Goal: Share content: Share content

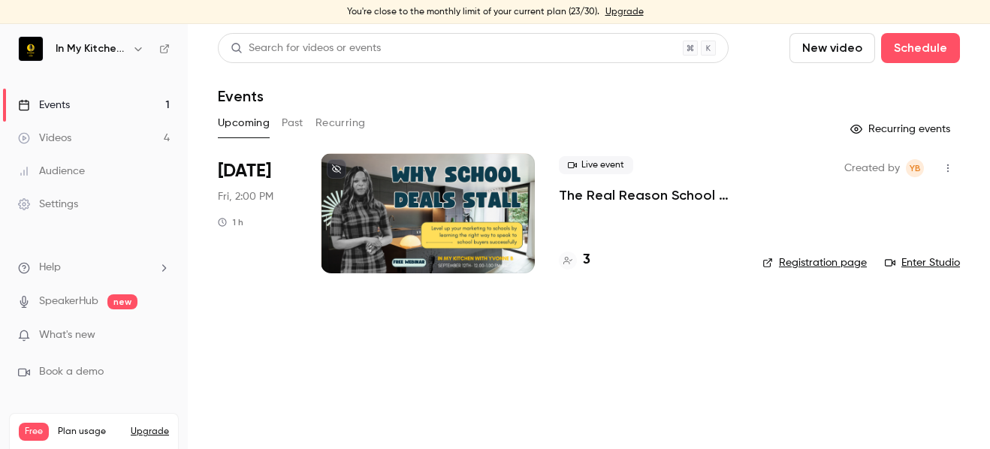
click at [80, 102] on link "Events 1" at bounding box center [94, 105] width 188 height 33
click at [94, 100] on link "Events 1" at bounding box center [94, 105] width 188 height 33
click at [294, 125] on button "Past" at bounding box center [293, 123] width 22 height 24
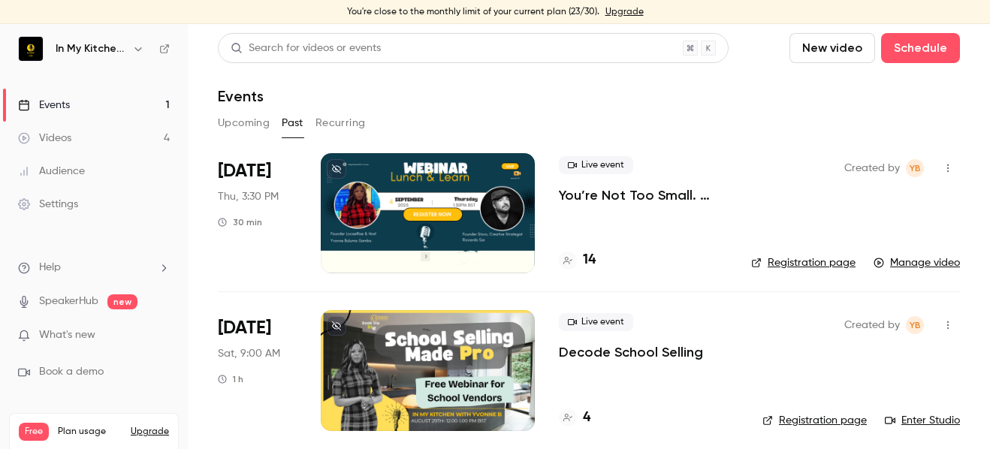
click at [593, 200] on p "You’re Not Too Small. They’re Just Not Listening: The Power of Story-Telling" at bounding box center [643, 195] width 168 height 18
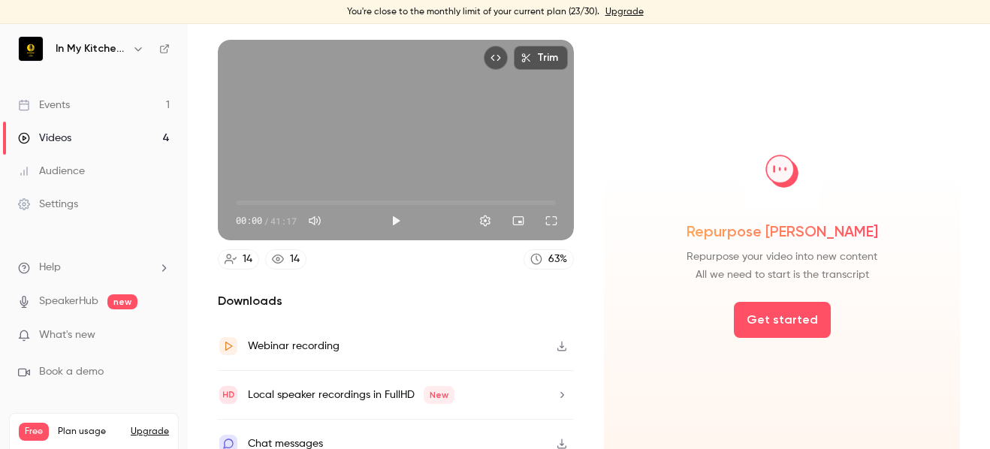
scroll to position [131, 0]
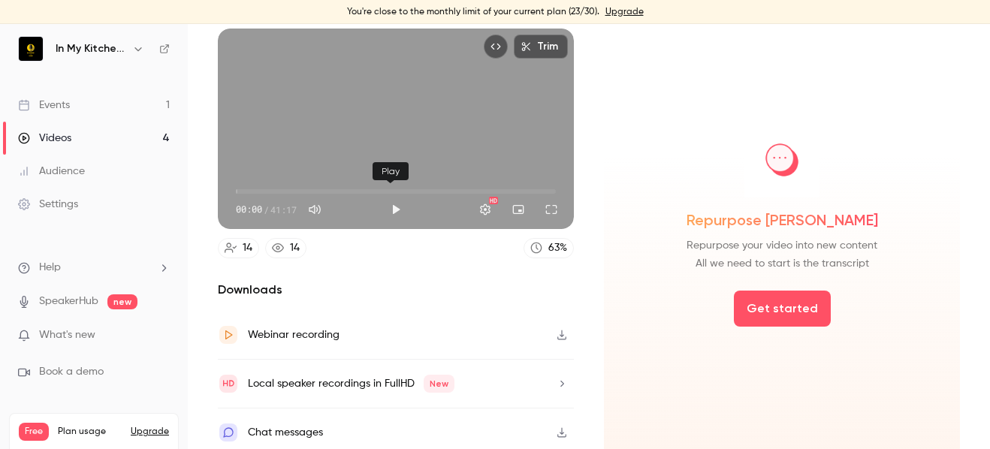
click at [390, 201] on button "Play" at bounding box center [396, 210] width 30 height 30
click at [390, 201] on button "Pause" at bounding box center [396, 210] width 30 height 30
type input "***"
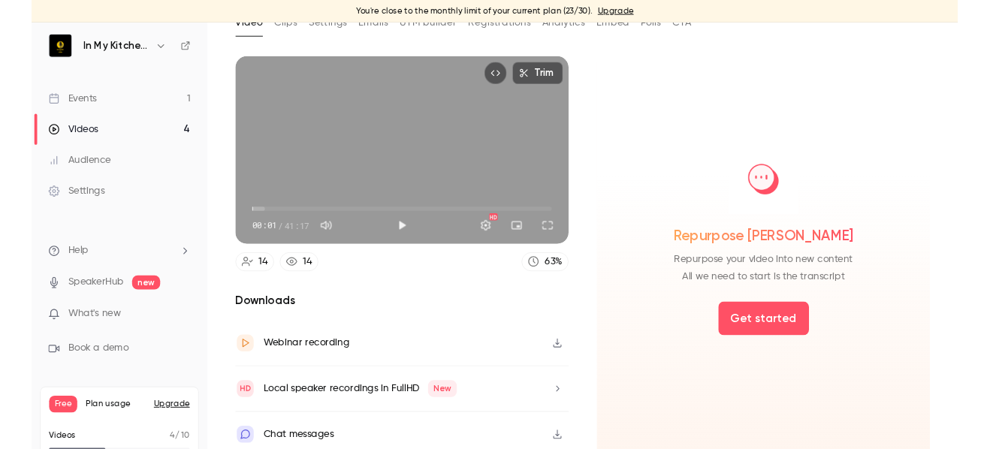
scroll to position [99, 0]
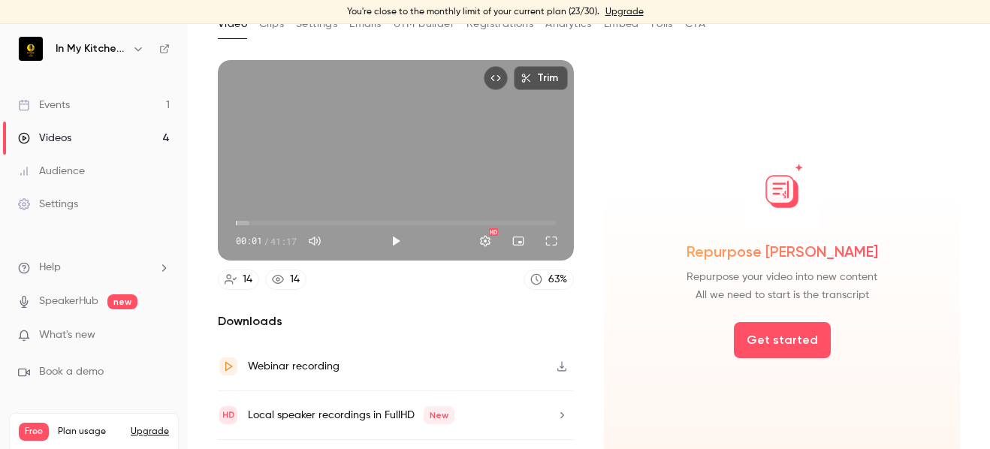
click at [681, 148] on div "Repurpose [PERSON_NAME] Repurpose your video into new content All we need to st…" at bounding box center [782, 274] width 356 height 428
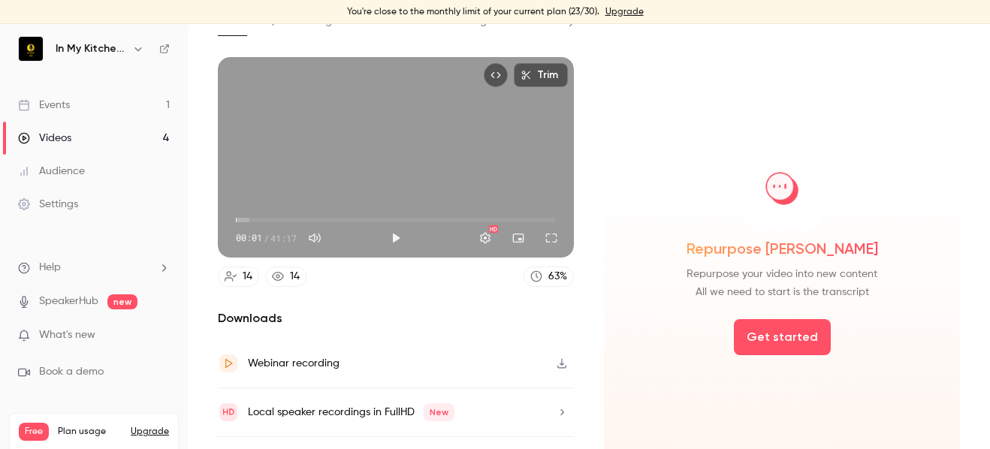
scroll to position [103, 0]
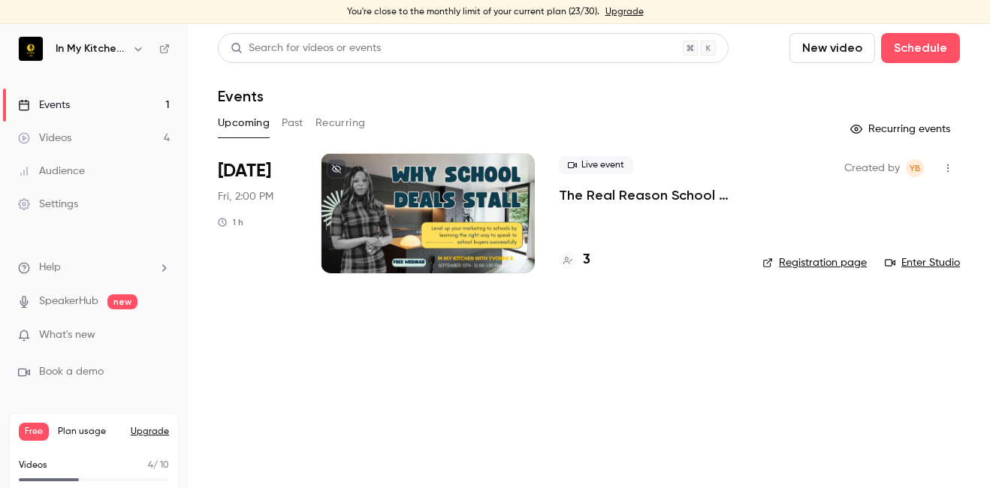
click at [678, 202] on p "The Real Reason School Deals Stall (and How to Fix It)" at bounding box center [649, 195] width 180 height 18
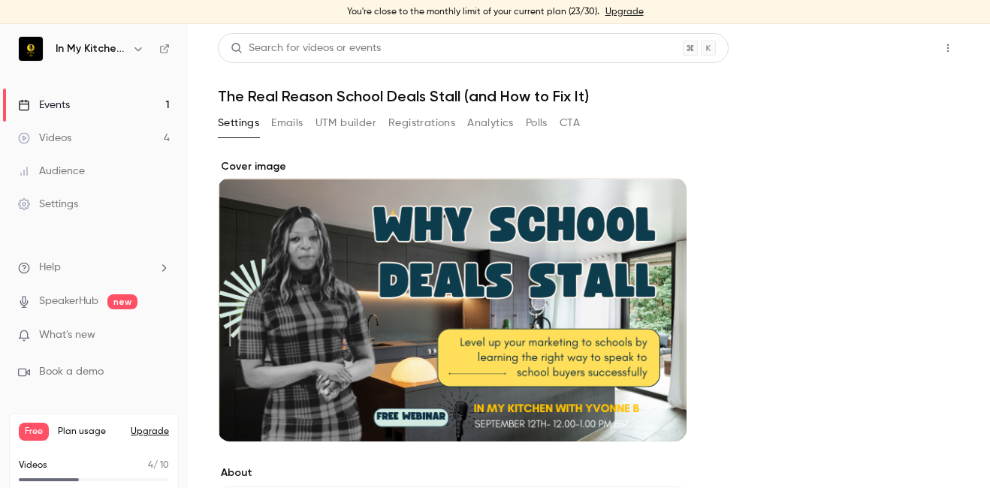
click at [877, 48] on button "Share" at bounding box center [894, 48] width 59 height 30
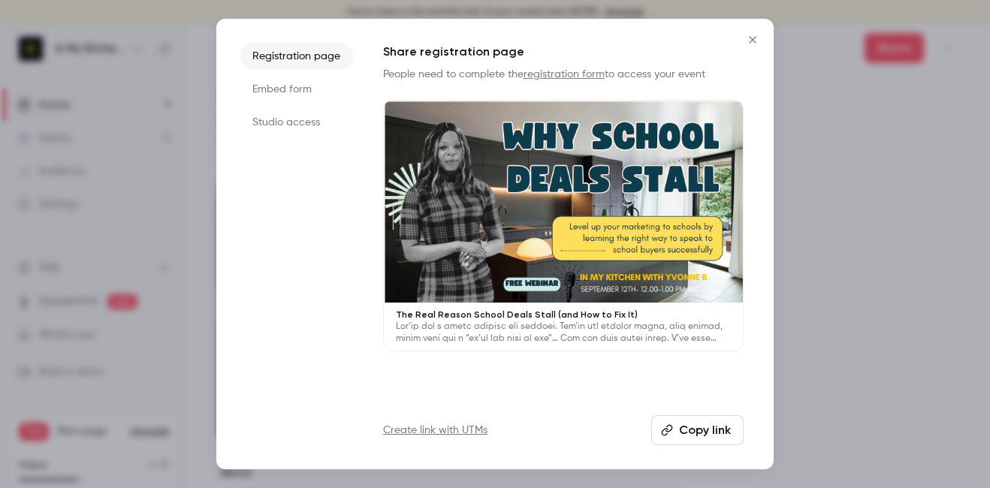
click at [693, 434] on button "Copy link" at bounding box center [697, 430] width 92 height 30
click at [751, 41] on icon "Close" at bounding box center [752, 39] width 7 height 7
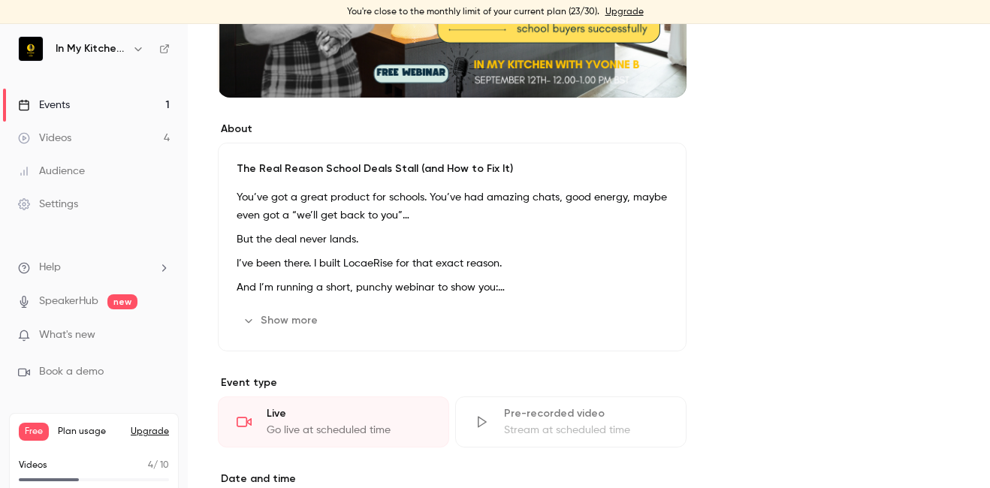
scroll to position [346, 0]
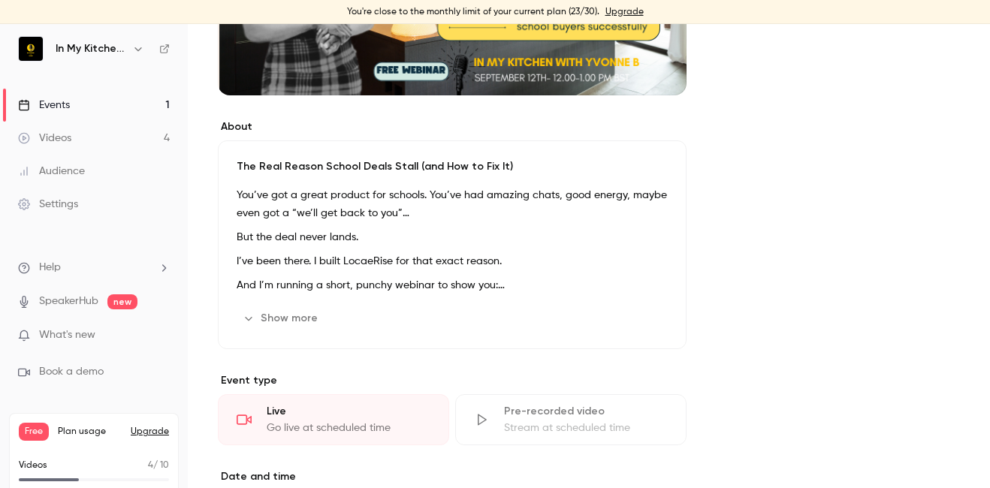
click at [298, 315] on button "Show more" at bounding box center [282, 319] width 90 height 24
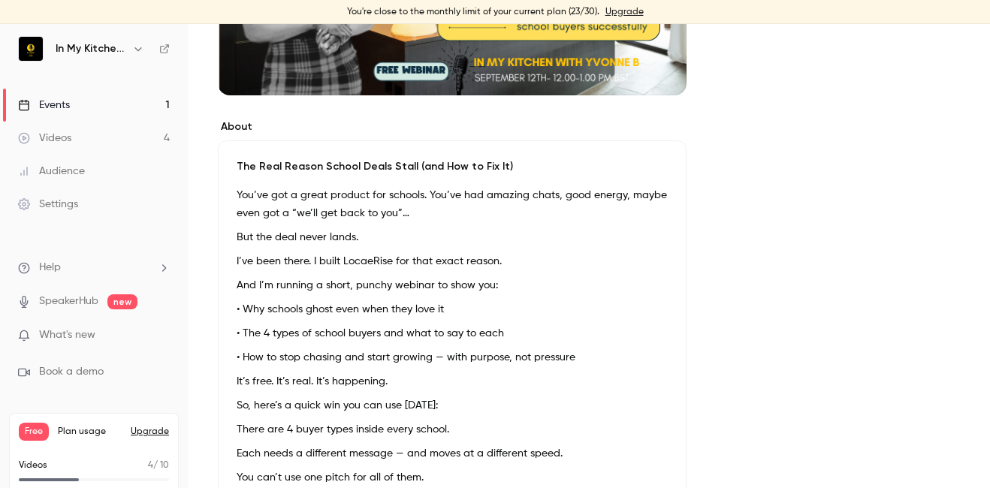
click at [243, 197] on p "You’ve got a great product for schools. You’ve had amazing chats, good energy, …" at bounding box center [452, 204] width 431 height 36
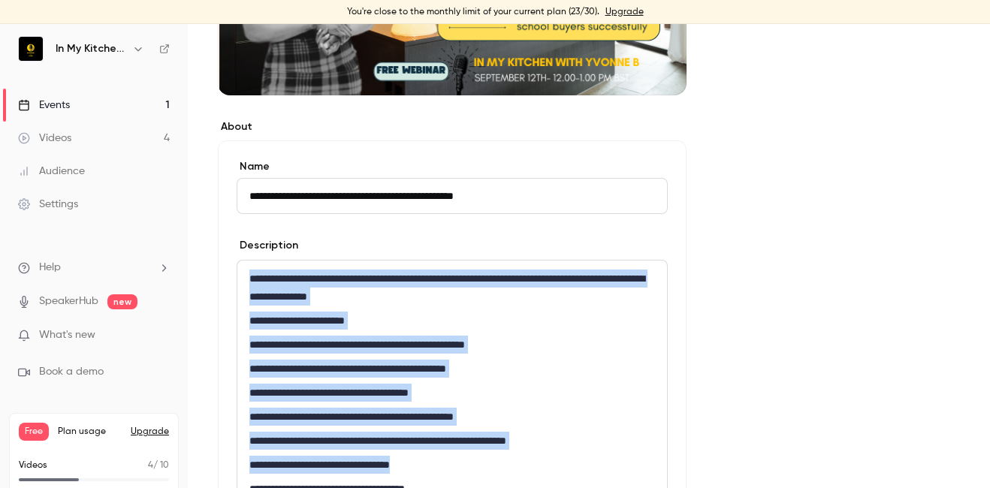
drag, startPoint x: 249, startPoint y: 282, endPoint x: 406, endPoint y: 464, distance: 240.8
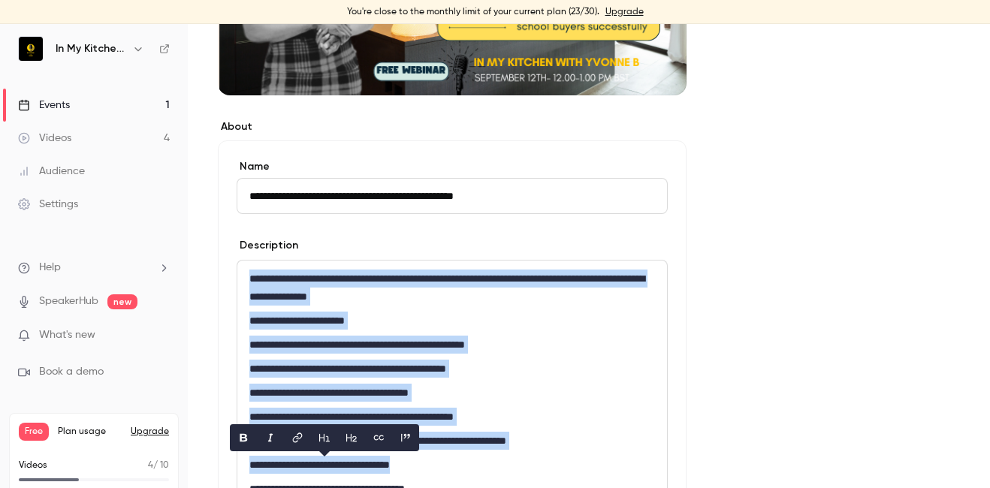
copy div "**********"
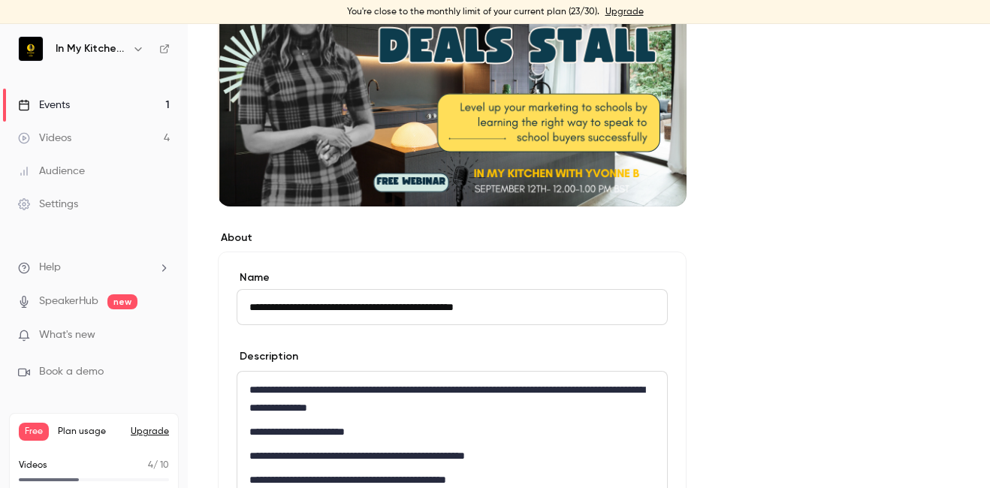
scroll to position [239, 0]
